Goal: Register for event/course

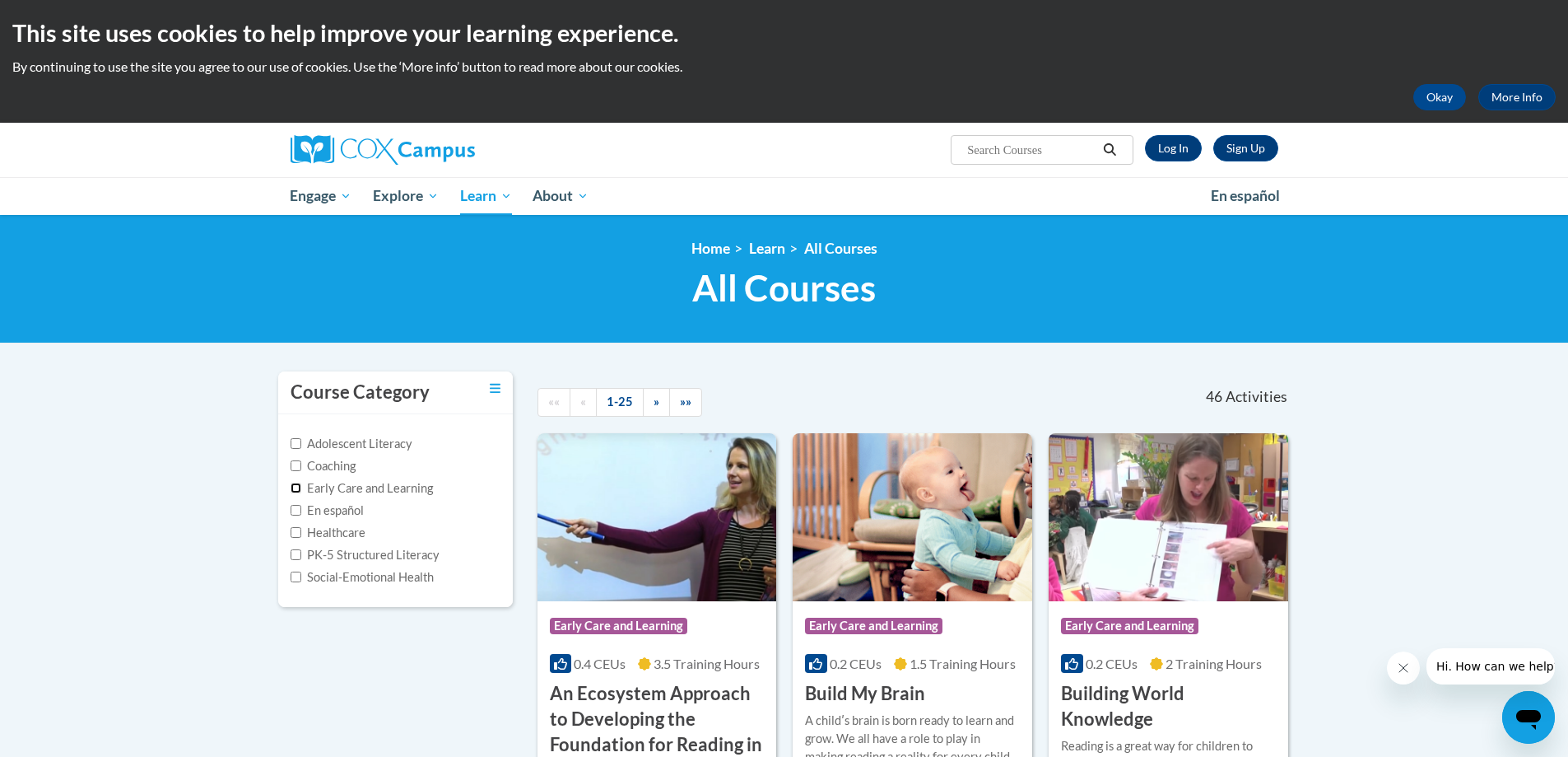
click at [294, 490] on input "Early Care and Learning" at bounding box center [295, 487] width 11 height 11
checkbox input "true"
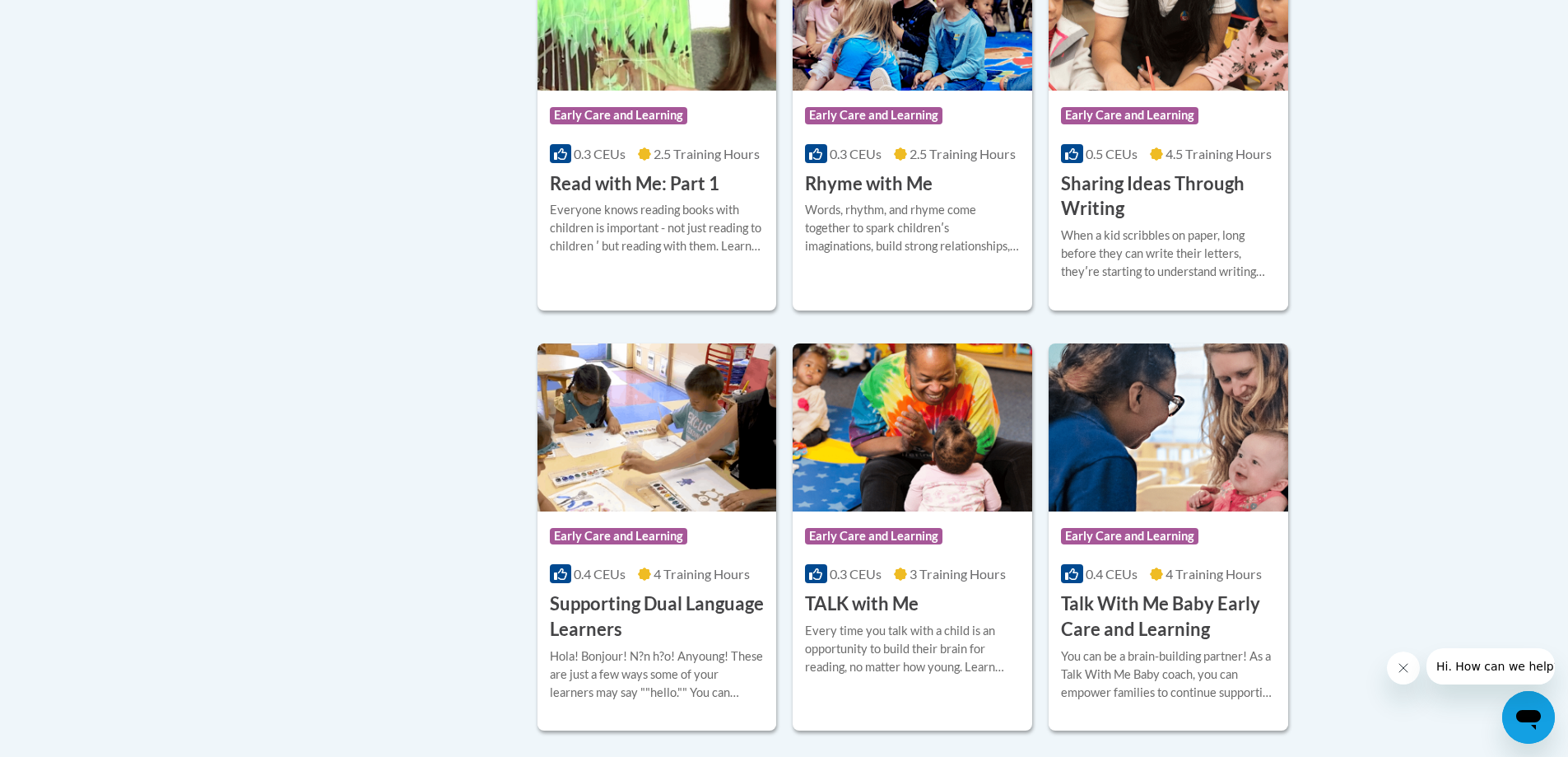
scroll to position [1893, 0]
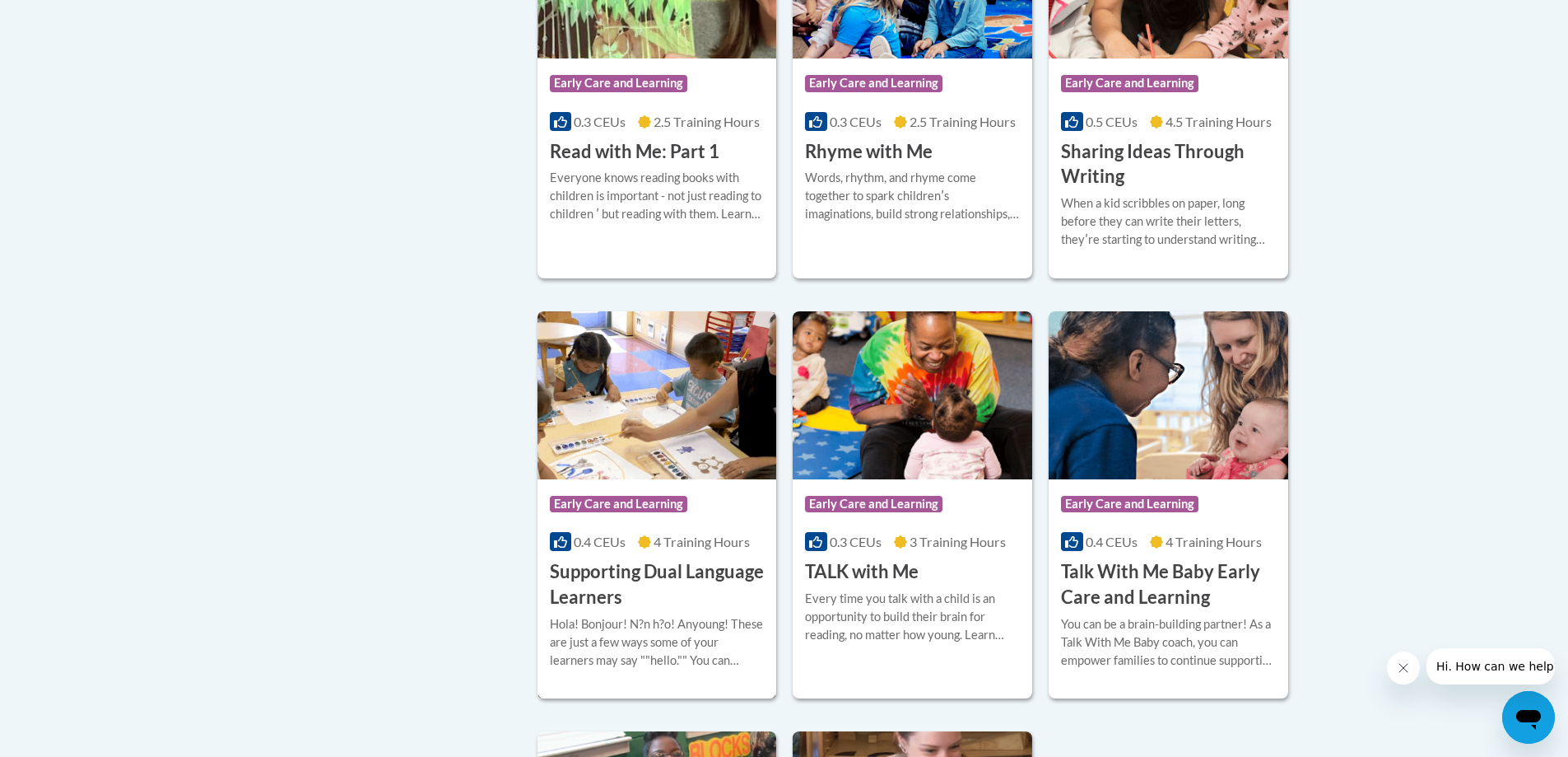
click at [610, 459] on img at bounding box center [656, 394] width 239 height 167
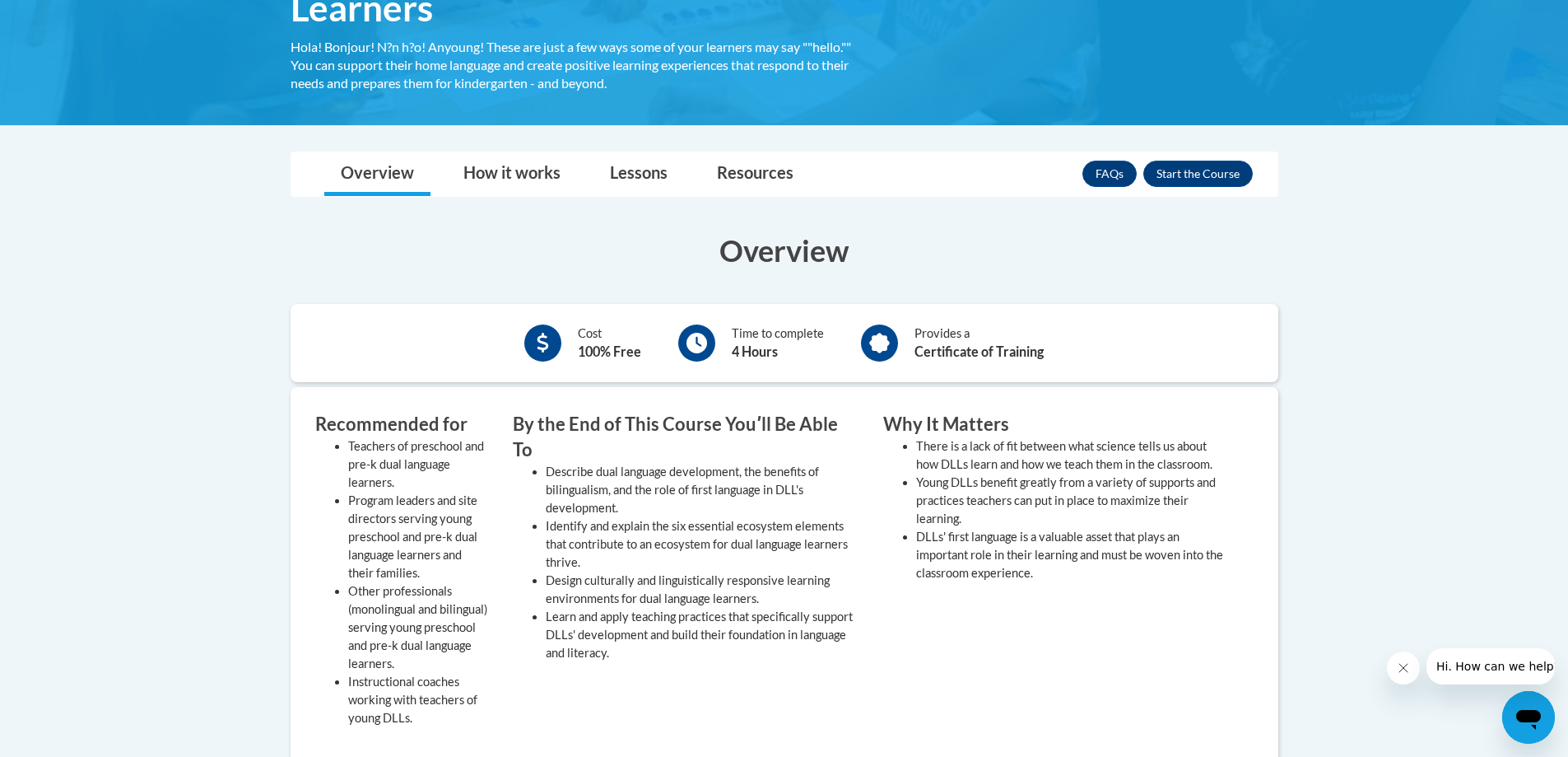
scroll to position [329, 0]
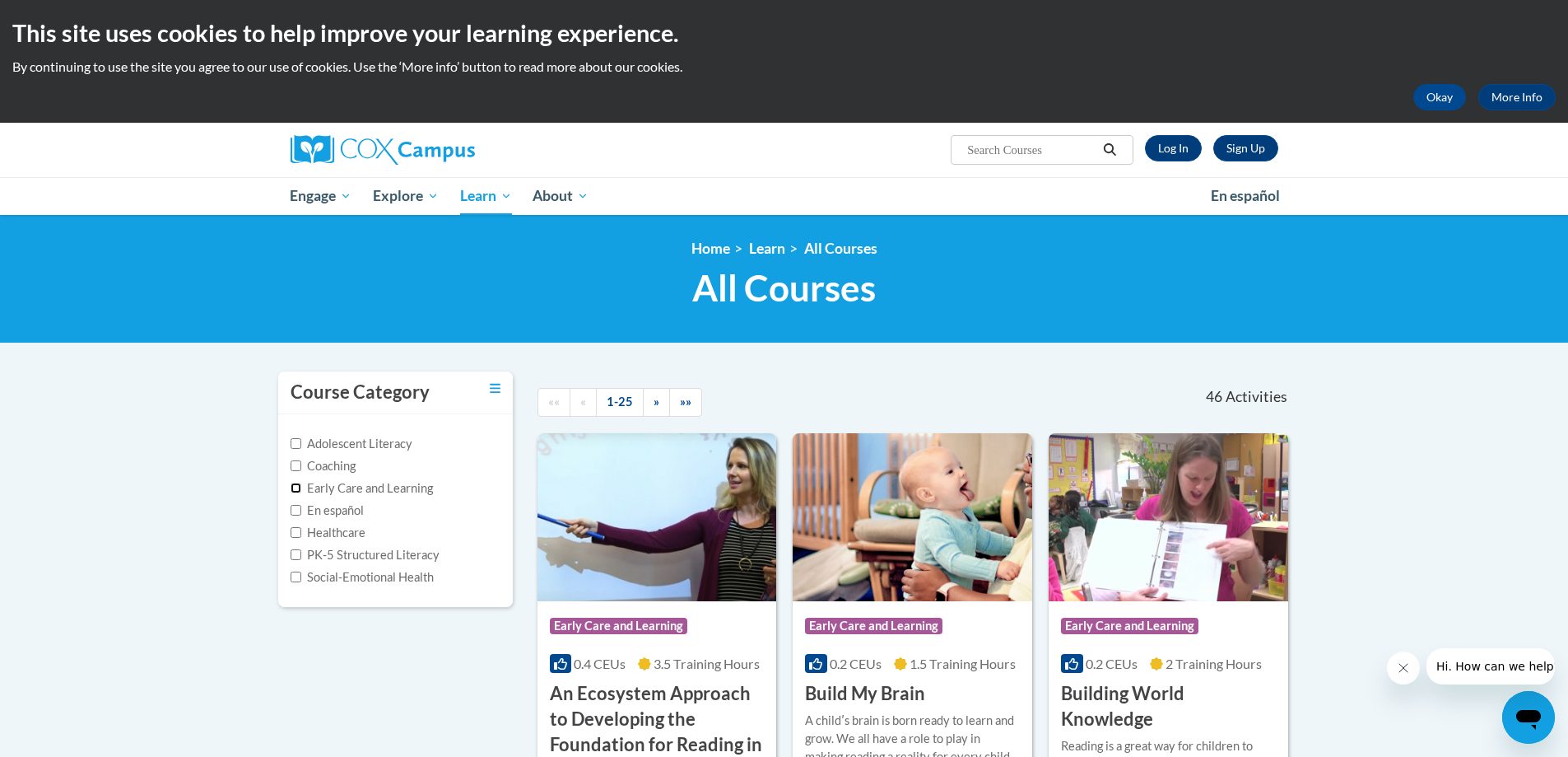
click at [294, 487] on input "Early Care and Learning" at bounding box center [295, 487] width 11 height 11
checkbox input "true"
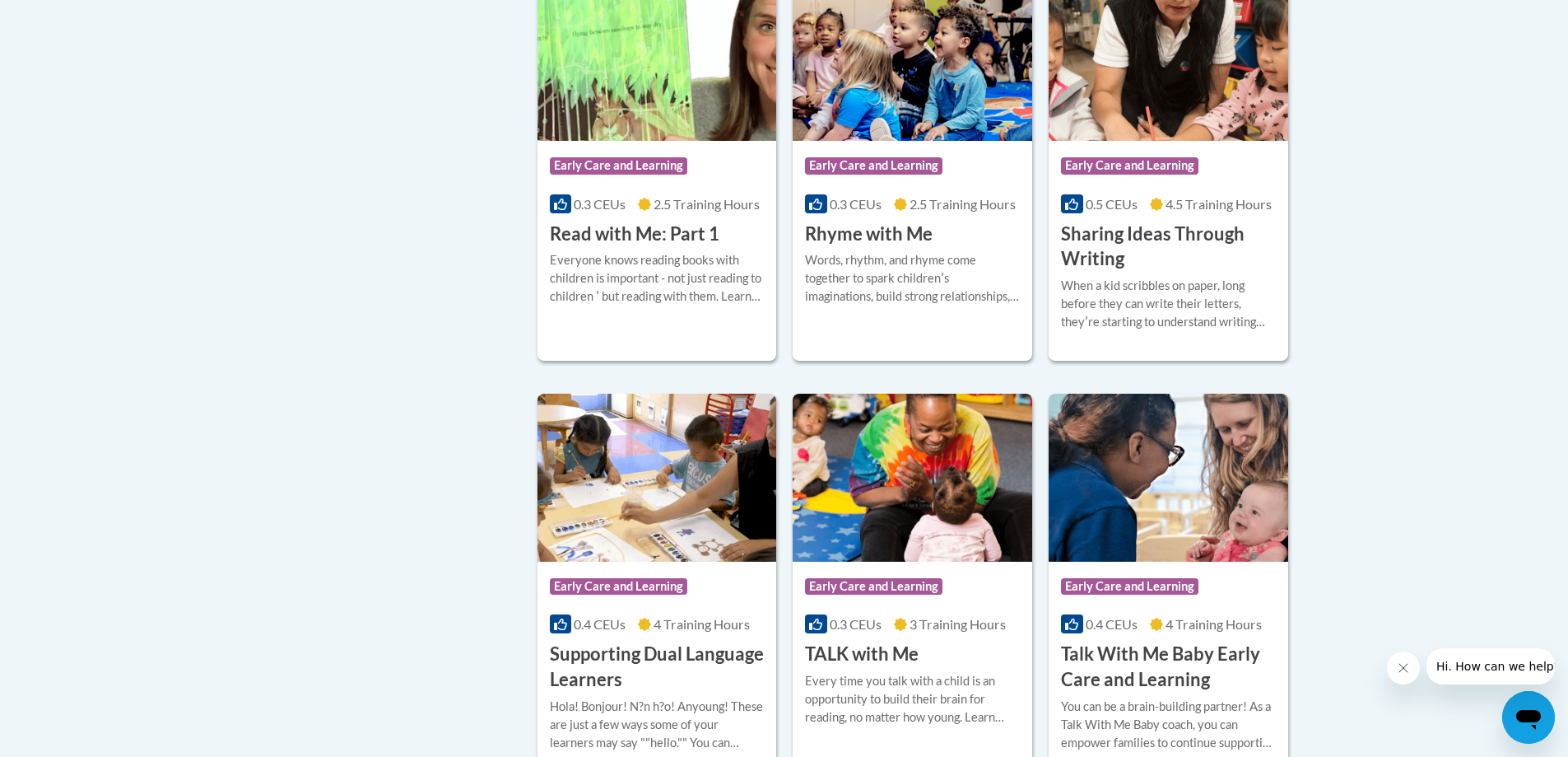
scroll to position [2305, 0]
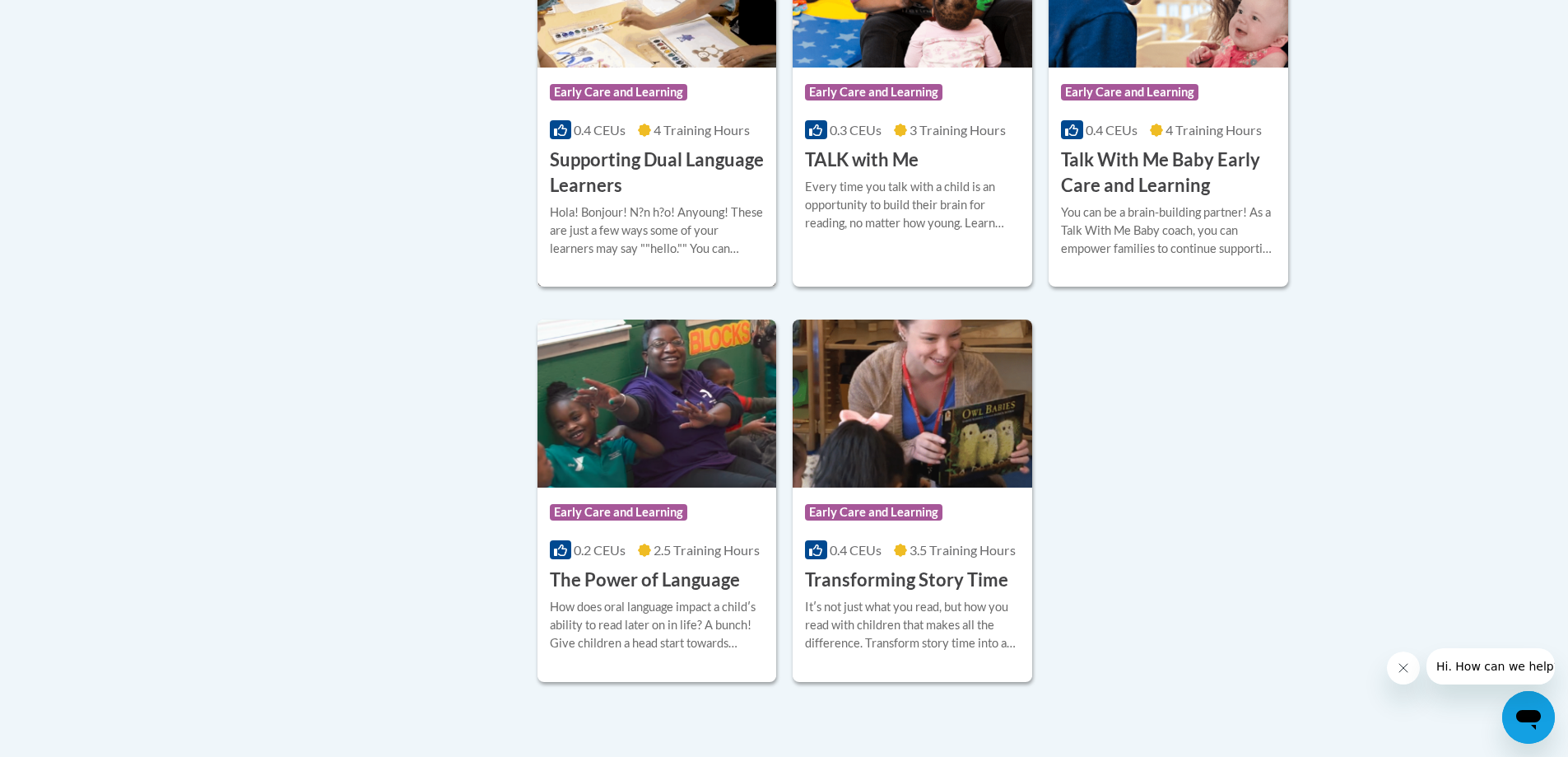
click at [571, 198] on h3 "Supporting Dual Language Learners" at bounding box center [657, 172] width 215 height 51
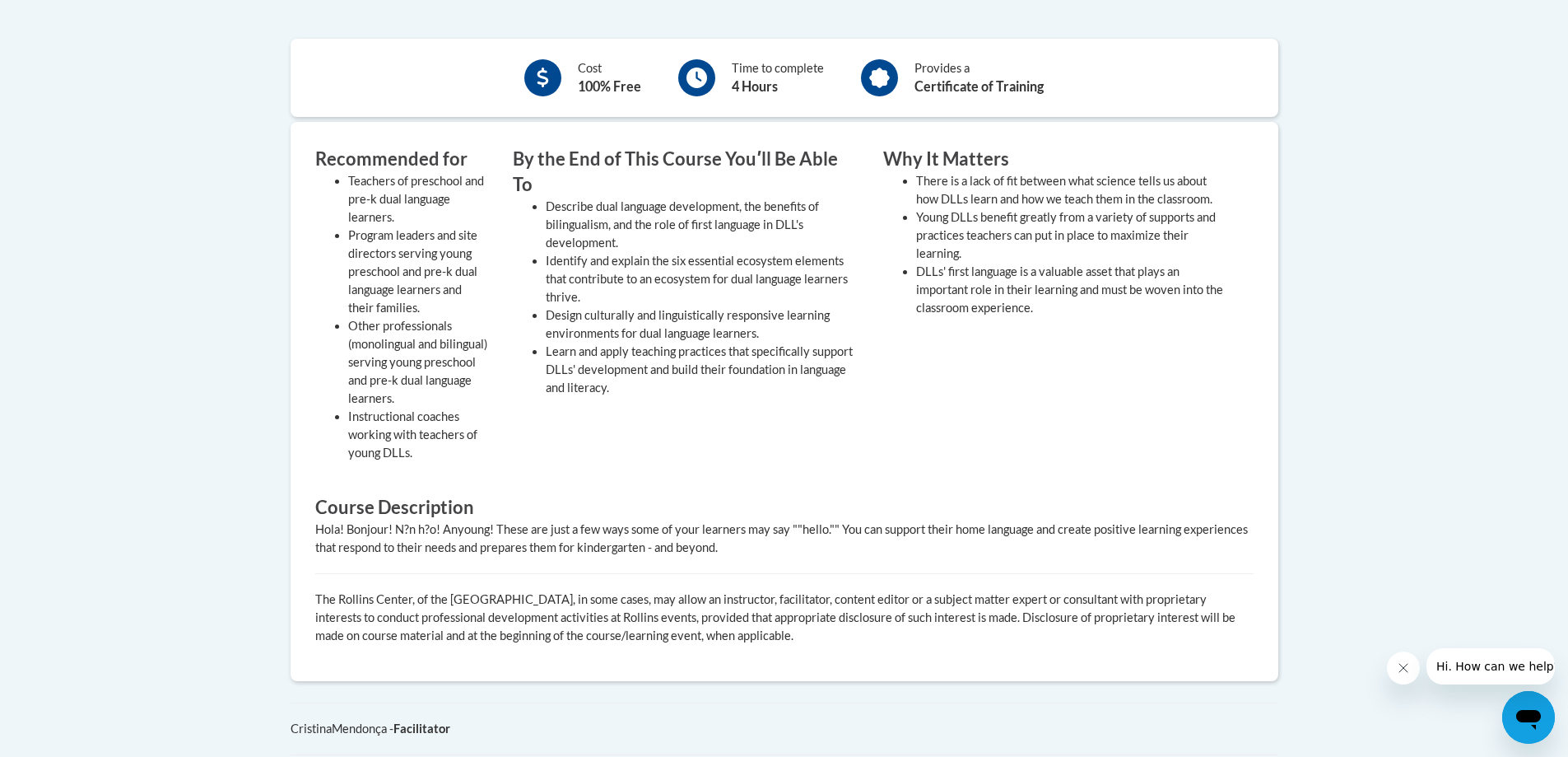
scroll to position [741, 0]
